Goal: Use online tool/utility: Use online tool/utility

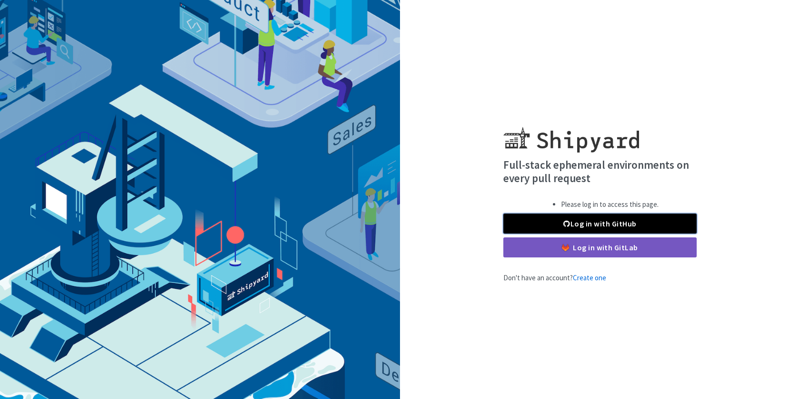
click at [564, 225] on span at bounding box center [566, 223] width 7 height 8
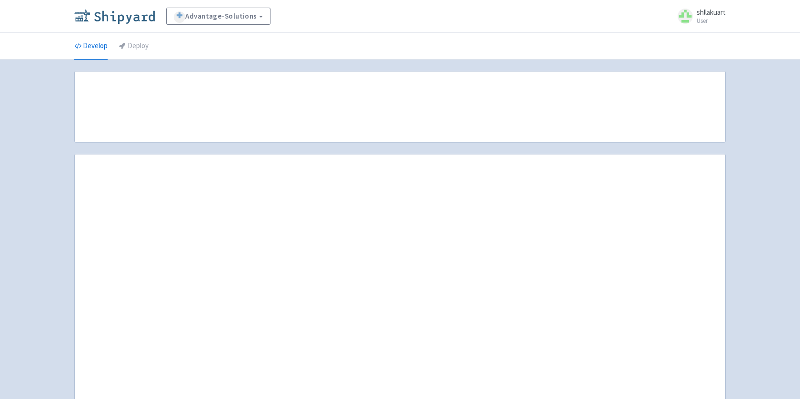
click at [142, 20] on img at bounding box center [114, 16] width 80 height 15
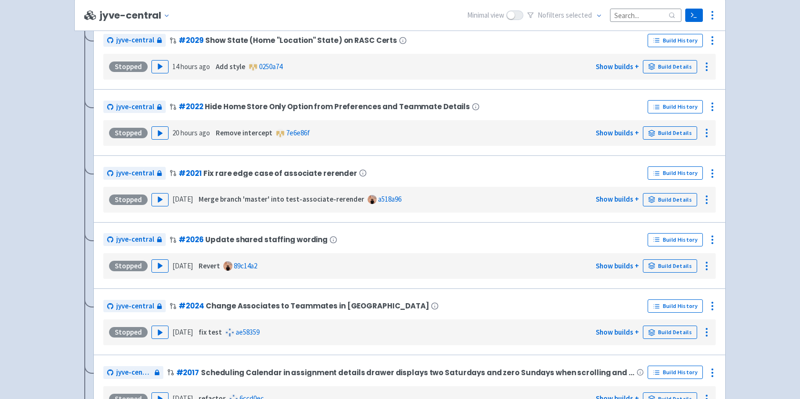
scroll to position [2590, 0]
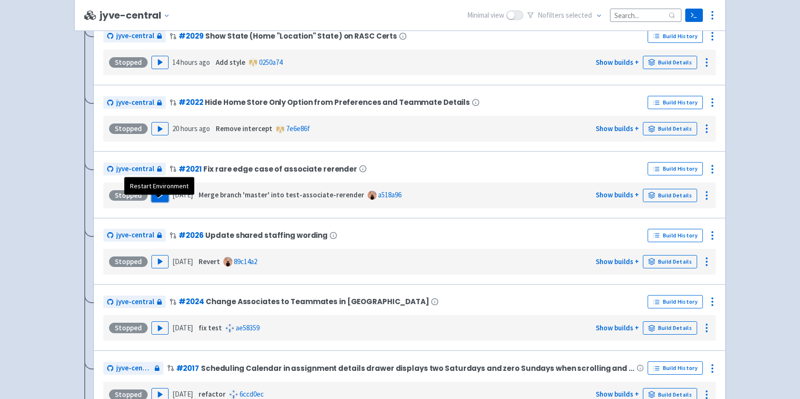
click at [159, 199] on icon "button" at bounding box center [160, 194] width 7 height 7
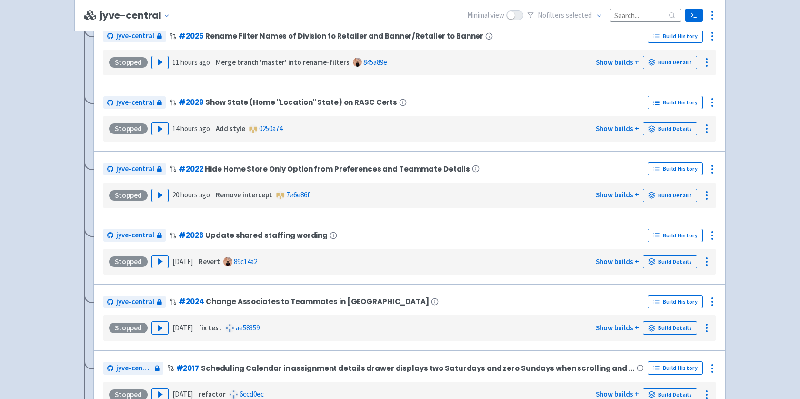
scroll to position [2323, 0]
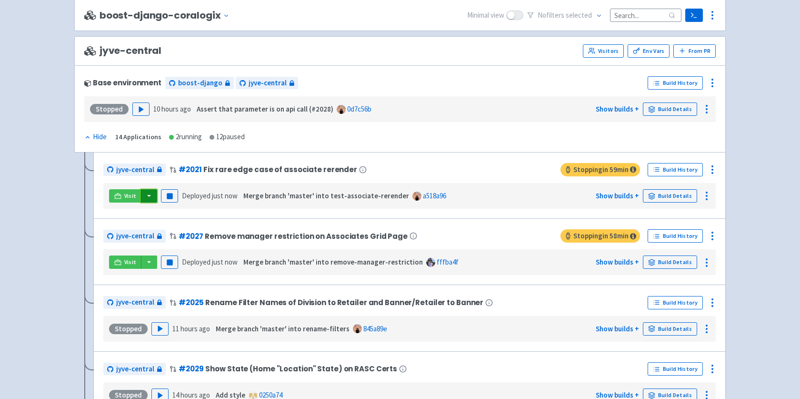
click at [152, 202] on button "button" at bounding box center [149, 195] width 16 height 13
click at [161, 237] on link "jyve-central (react)" at bounding box center [190, 229] width 100 height 15
